Goal: Navigation & Orientation: Understand site structure

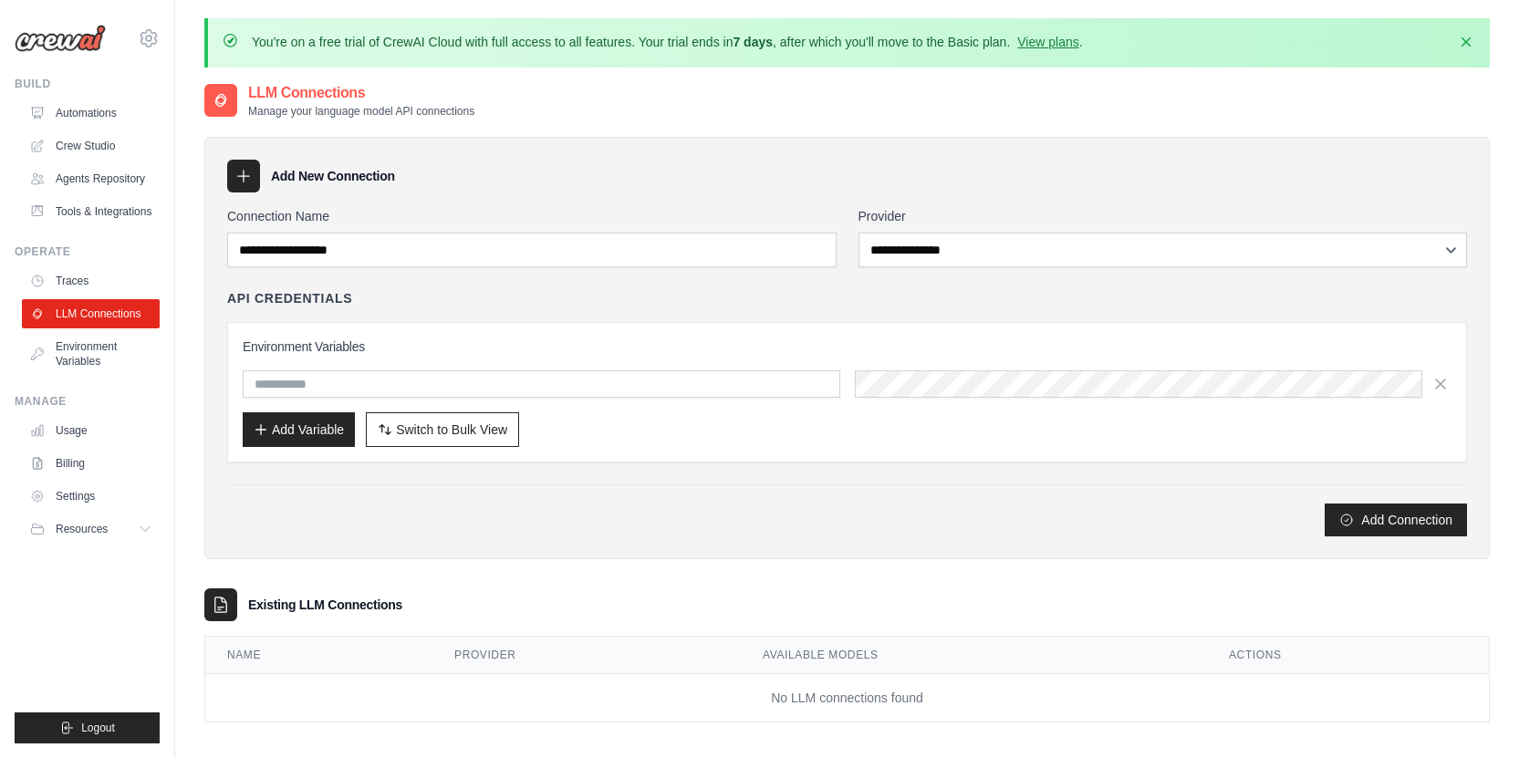
click at [91, 56] on div "[EMAIL_ADDRESS][DOMAIN_NAME] Settings" at bounding box center [87, 29] width 145 height 58
click at [87, 47] on img at bounding box center [60, 38] width 91 height 27
click at [48, 41] on img at bounding box center [60, 38] width 91 height 27
click at [72, 116] on link "Automations" at bounding box center [93, 113] width 138 height 29
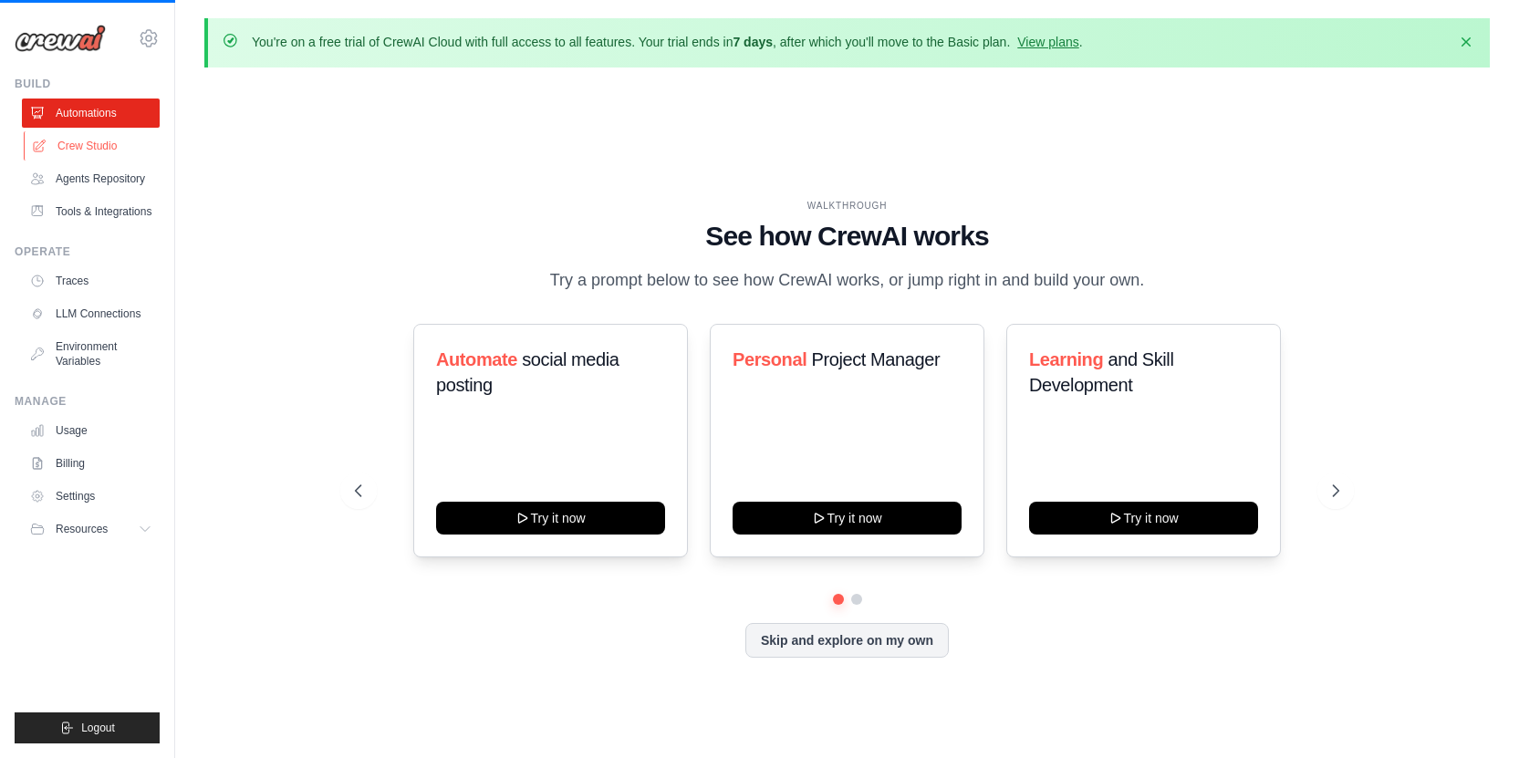
click at [86, 149] on link "Crew Studio" at bounding box center [93, 145] width 138 height 29
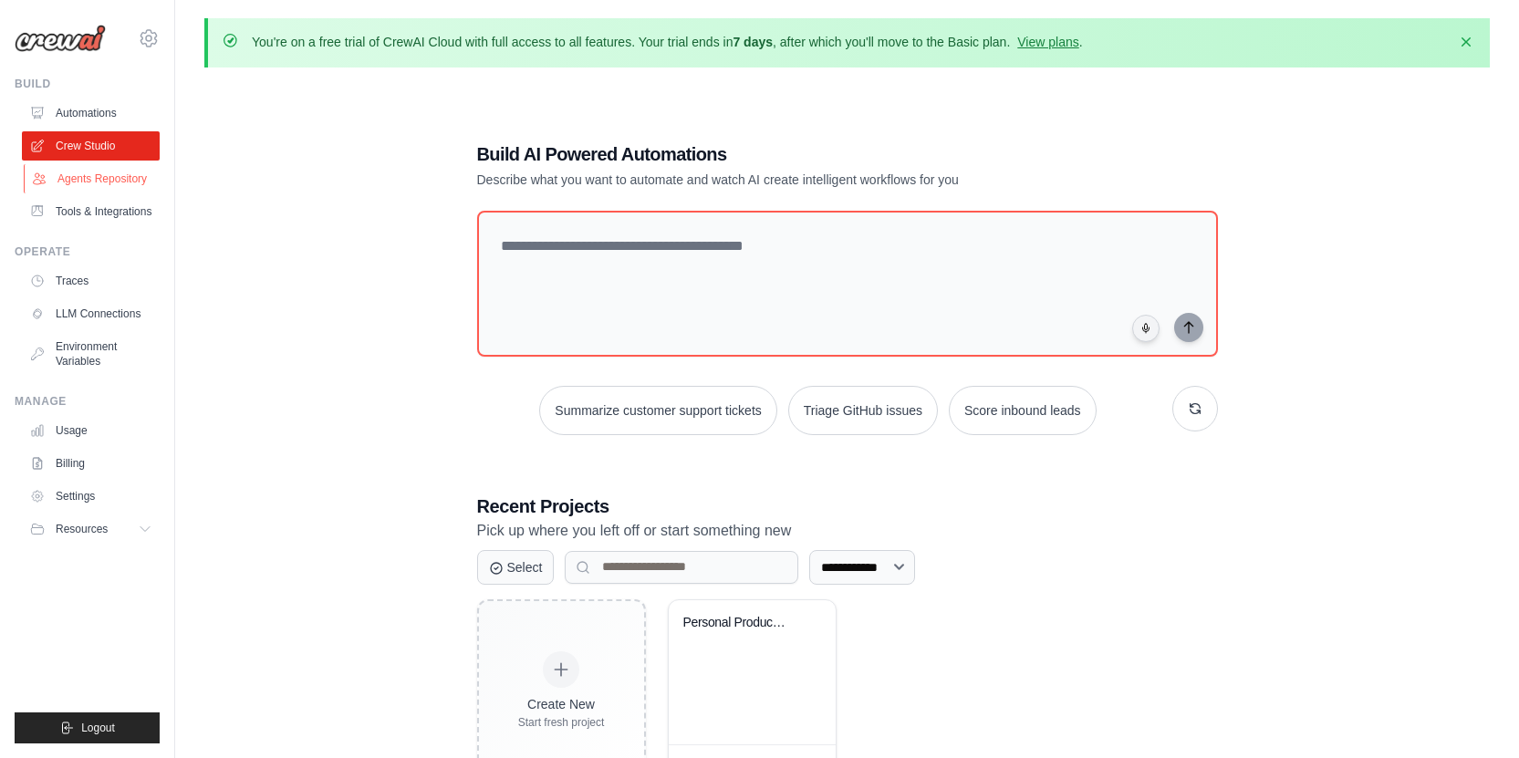
click at [80, 181] on link "Agents Repository" at bounding box center [93, 178] width 138 height 29
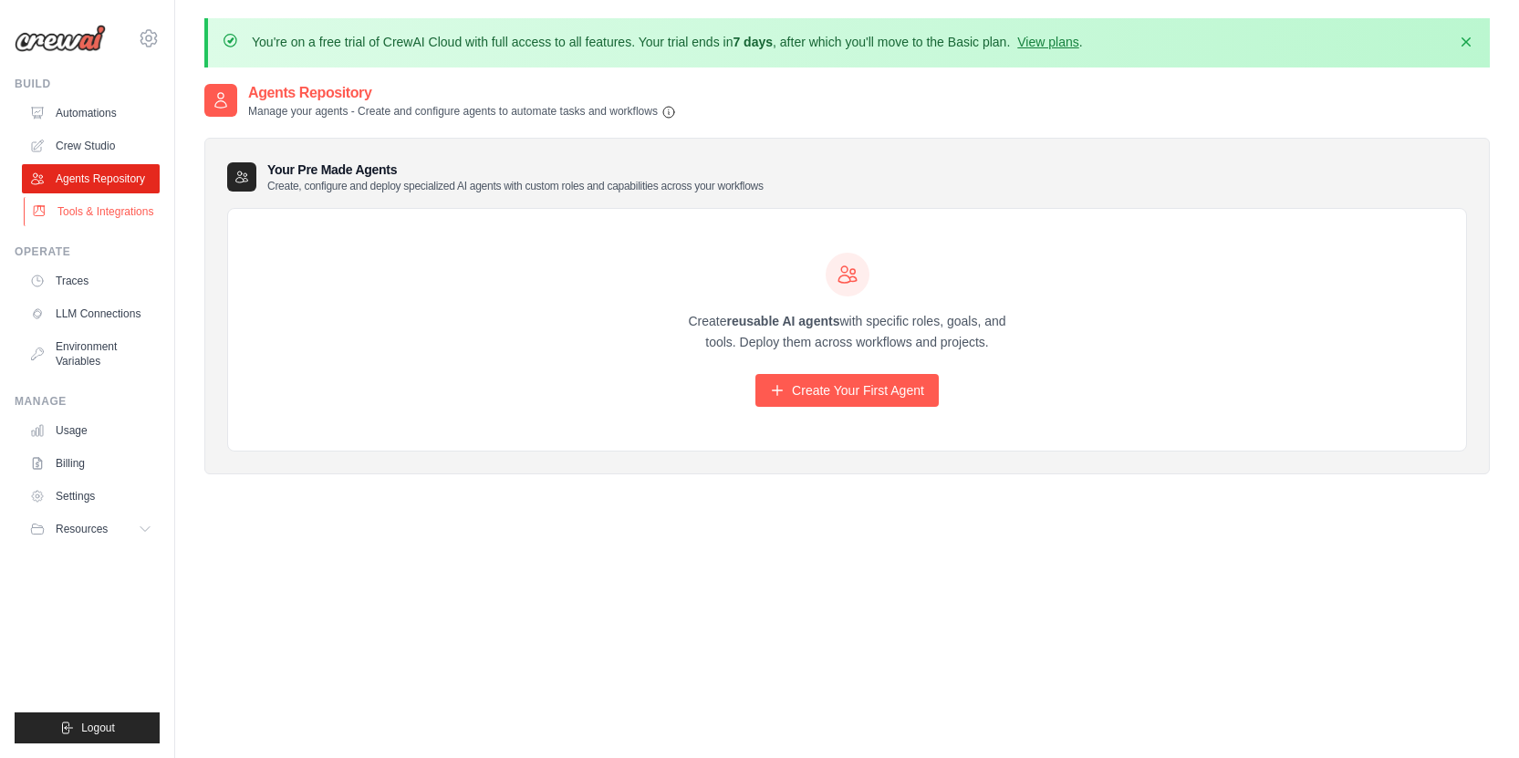
click at [98, 214] on link "Tools & Integrations" at bounding box center [93, 211] width 138 height 29
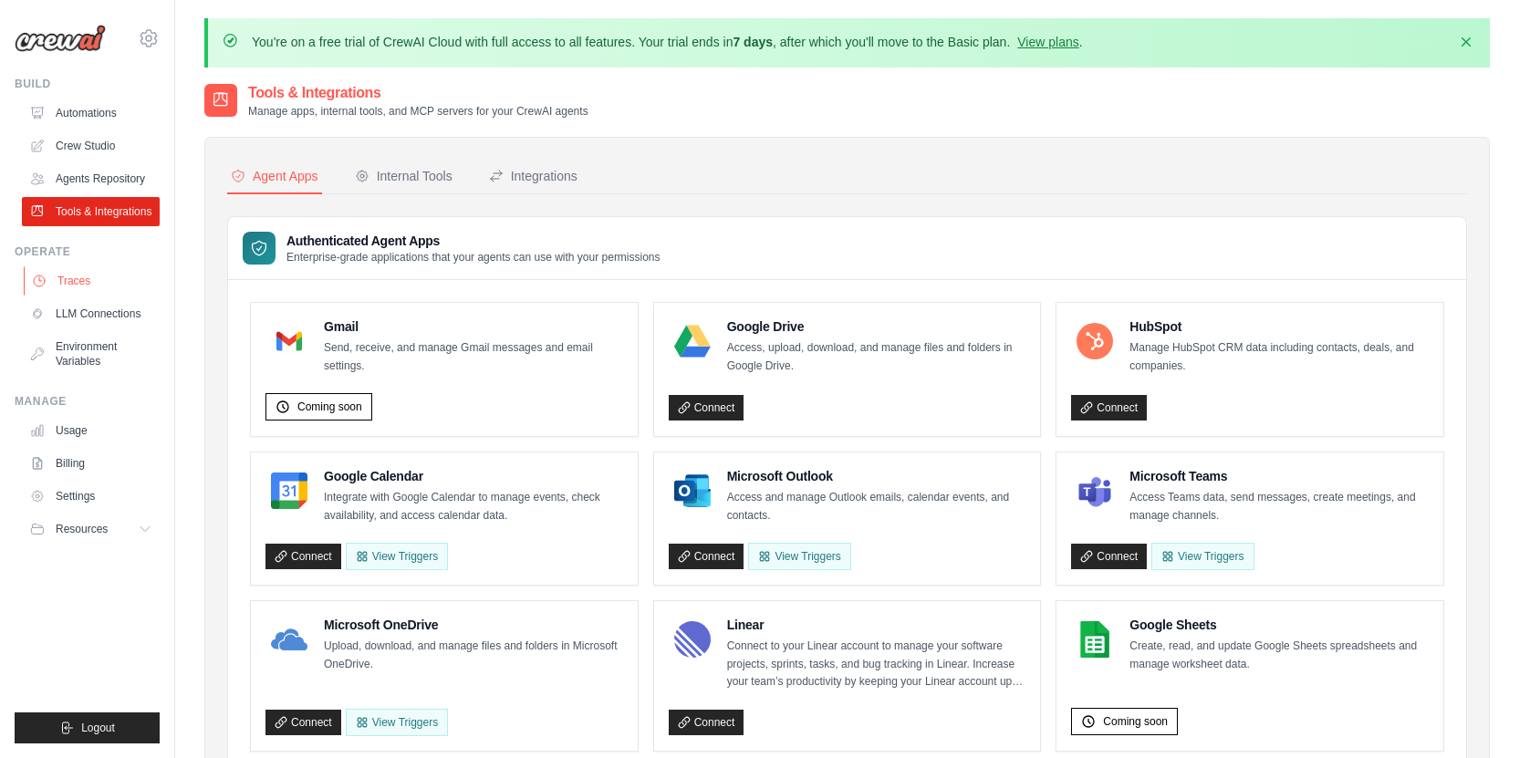
click at [91, 286] on link "Traces" at bounding box center [93, 280] width 138 height 29
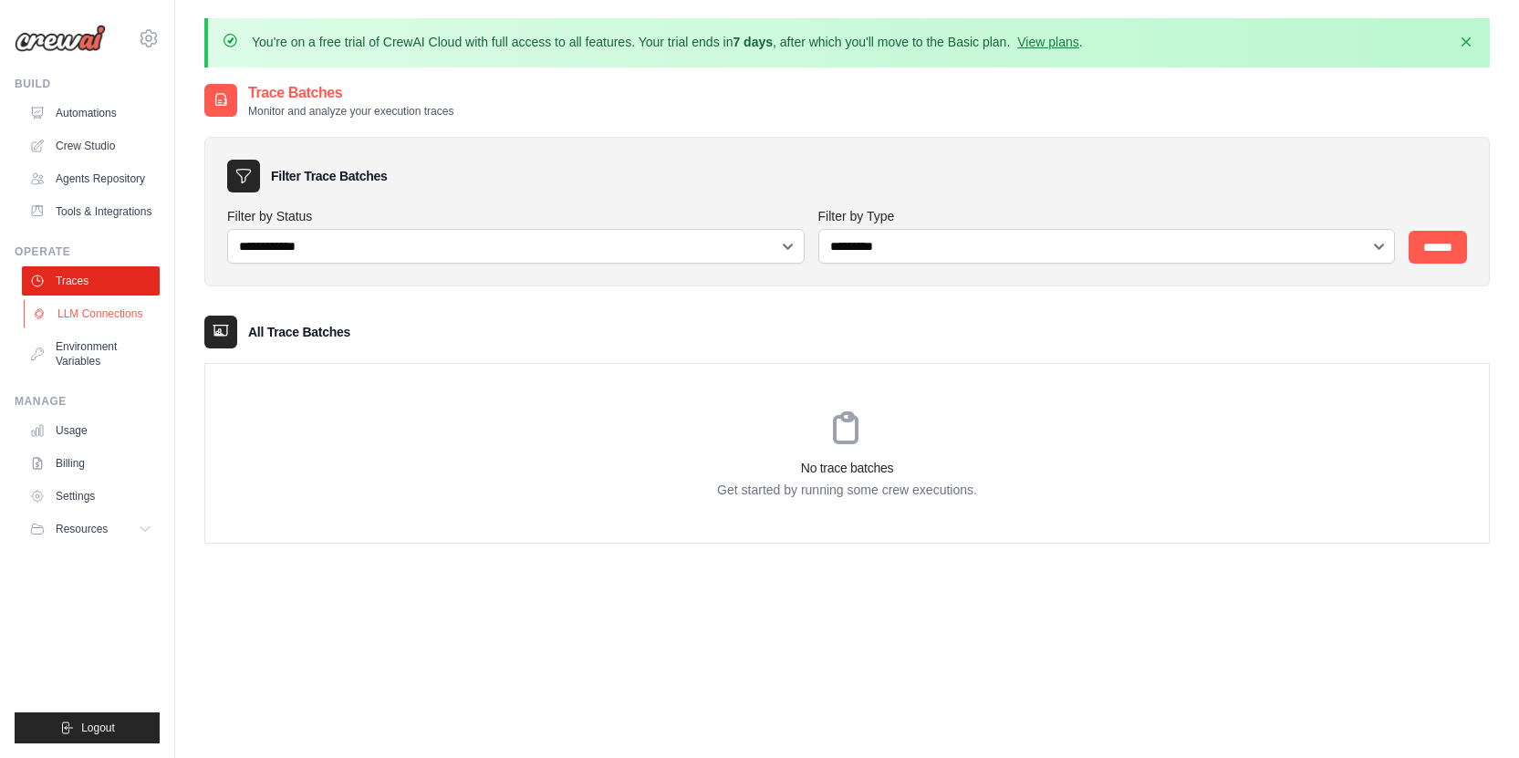
click at [103, 318] on link "LLM Connections" at bounding box center [93, 313] width 138 height 29
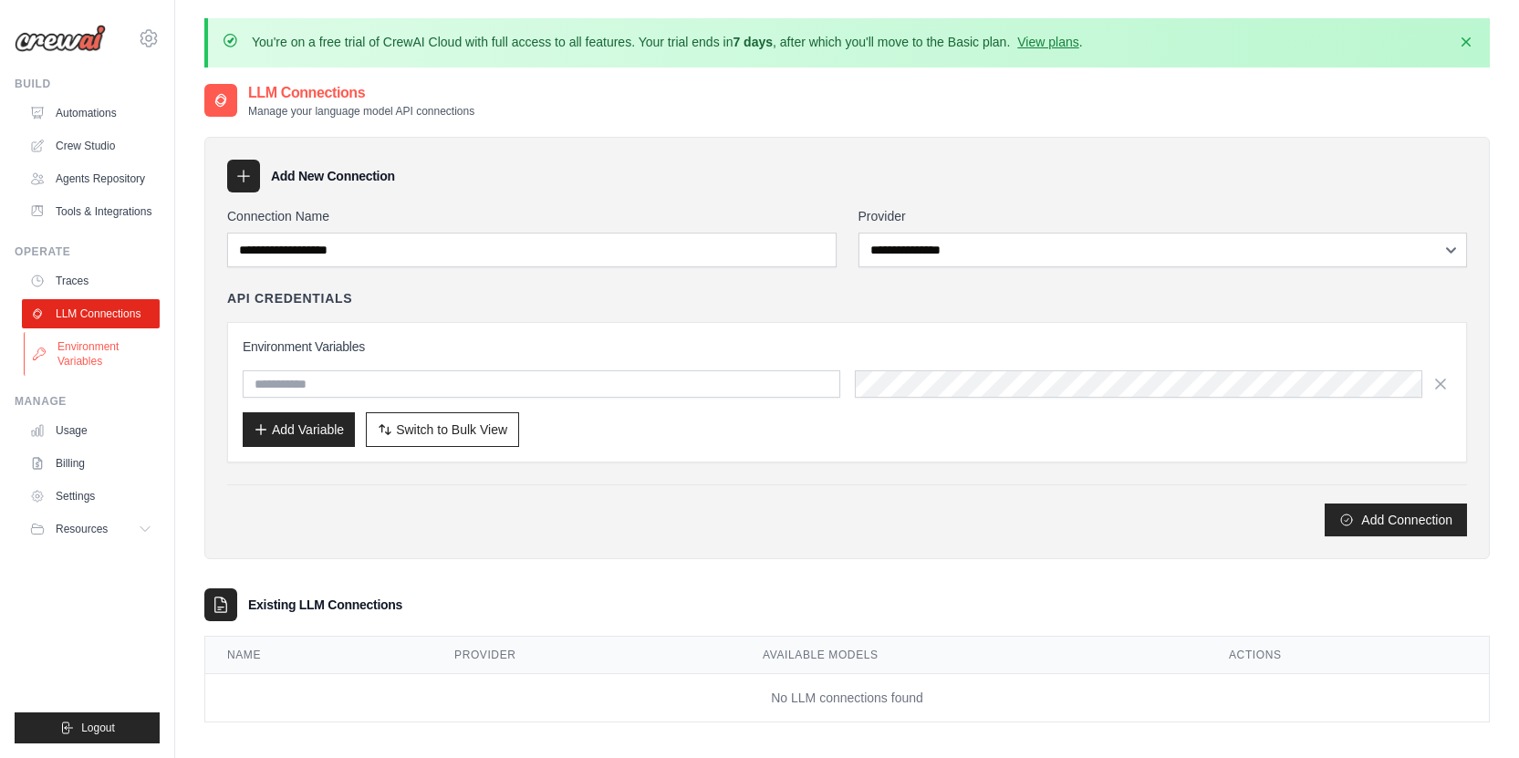
click at [99, 359] on link "Environment Variables" at bounding box center [93, 354] width 138 height 44
